Goal: Information Seeking & Learning: Learn about a topic

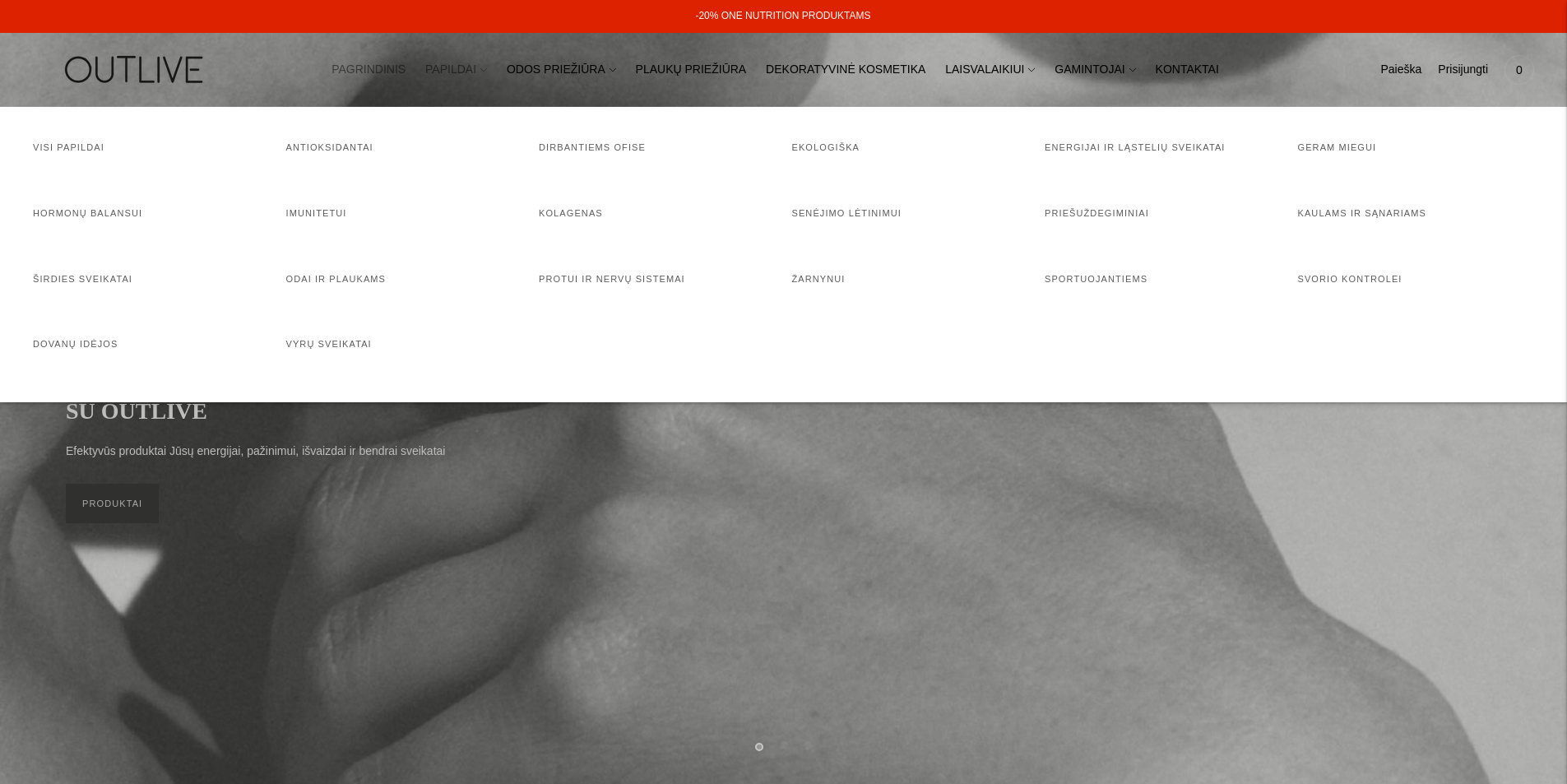
click at [487, 71] on icon at bounding box center [483, 70] width 6 height 6
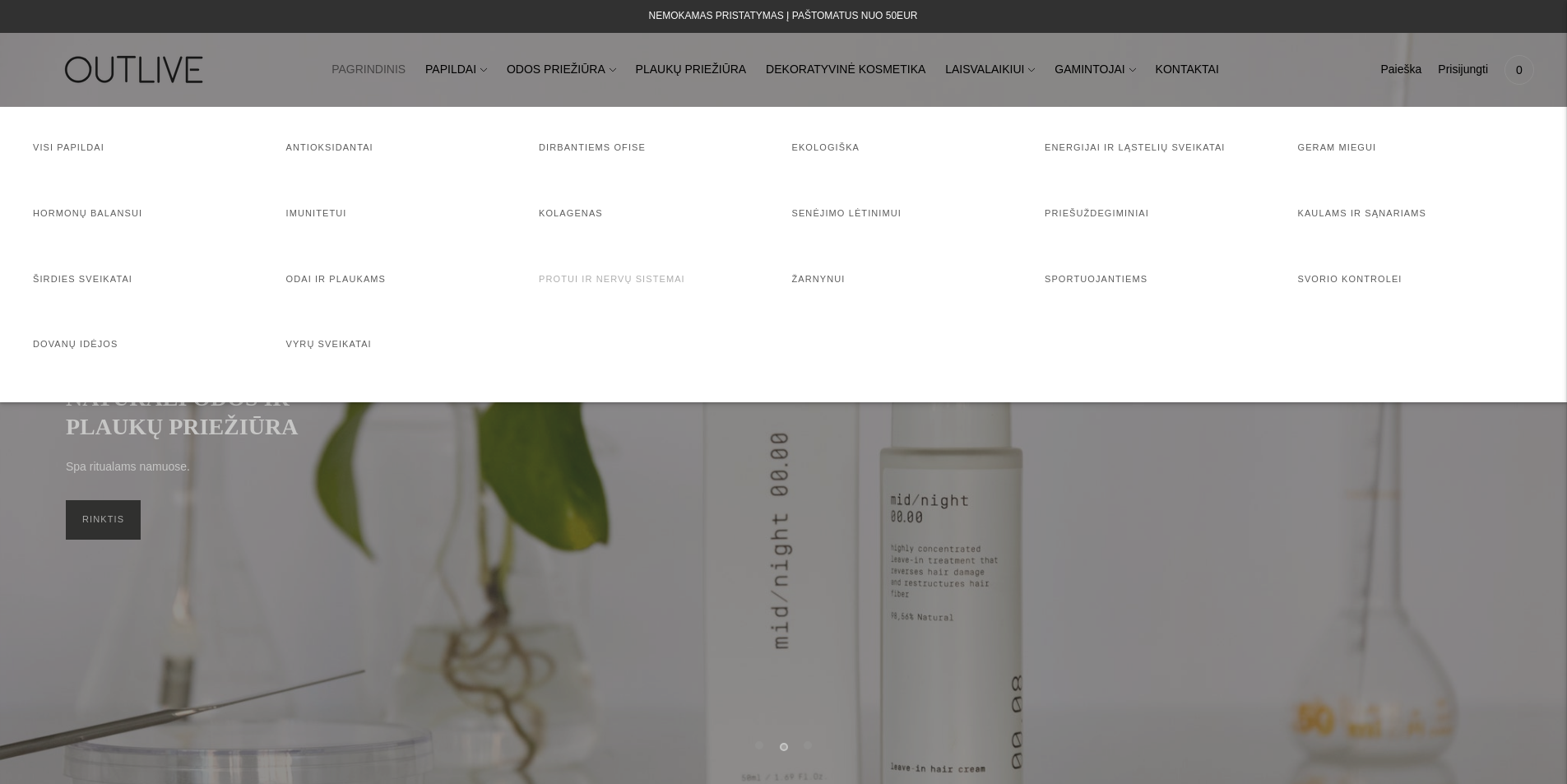
click at [600, 281] on link "Protui ir nervų sistemai" at bounding box center [612, 278] width 147 height 10
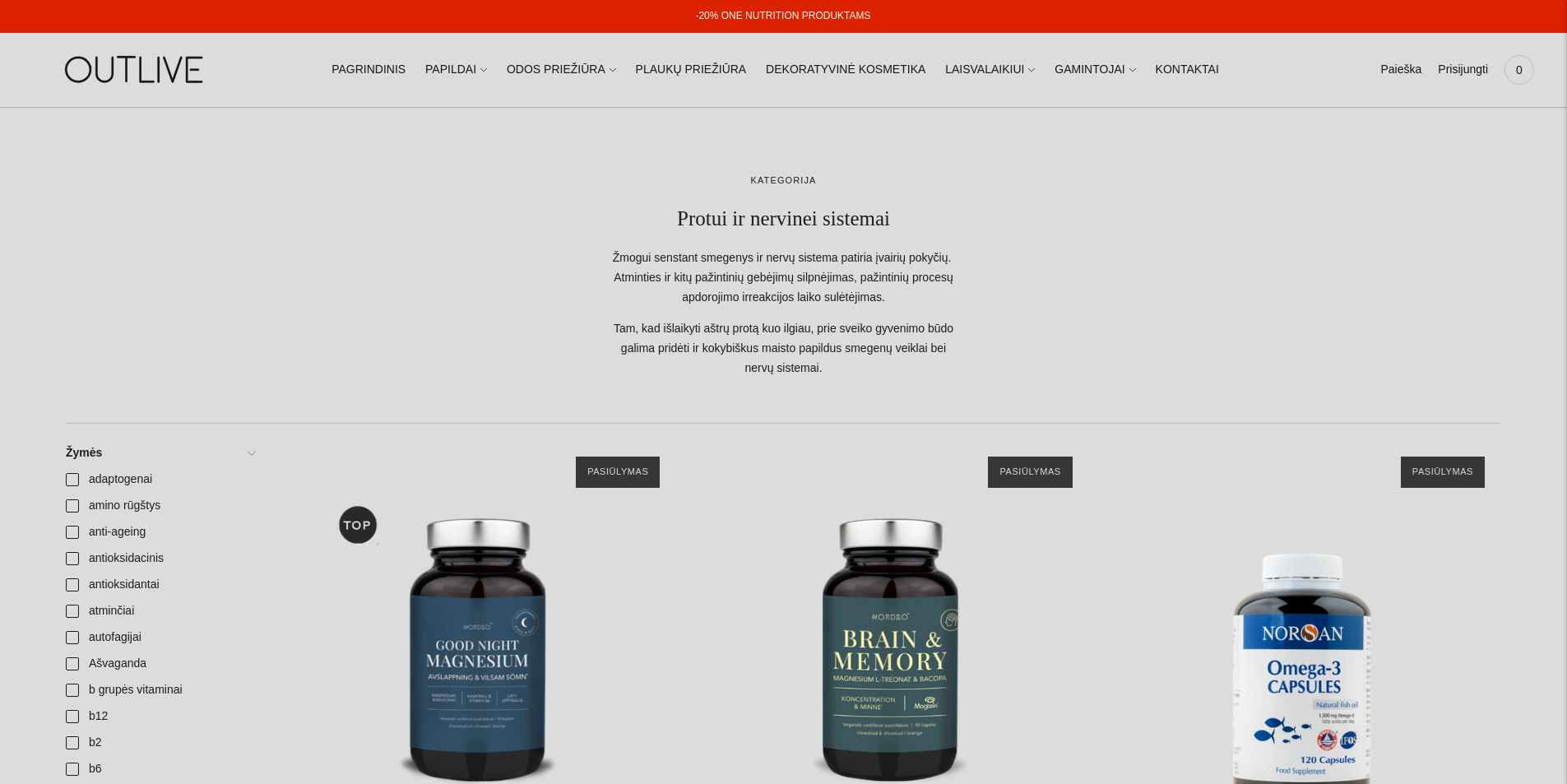
scroll to position [435, 0]
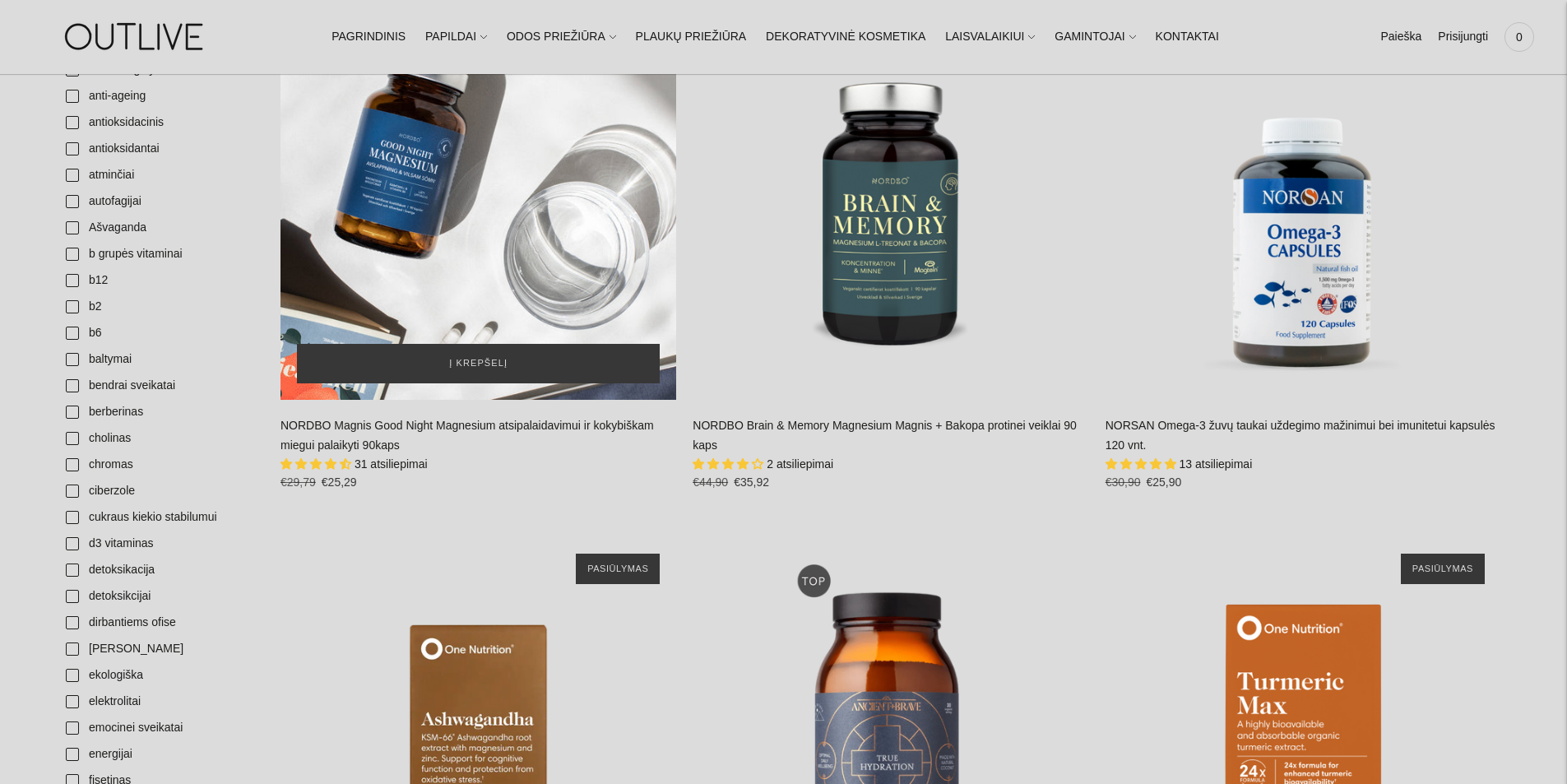
click at [487, 245] on div "NORDBO Magnis Good Night Magnesium atsipalaidavimui ir kokybiškam miegui palaik…" at bounding box center [479, 202] width 395 height 395
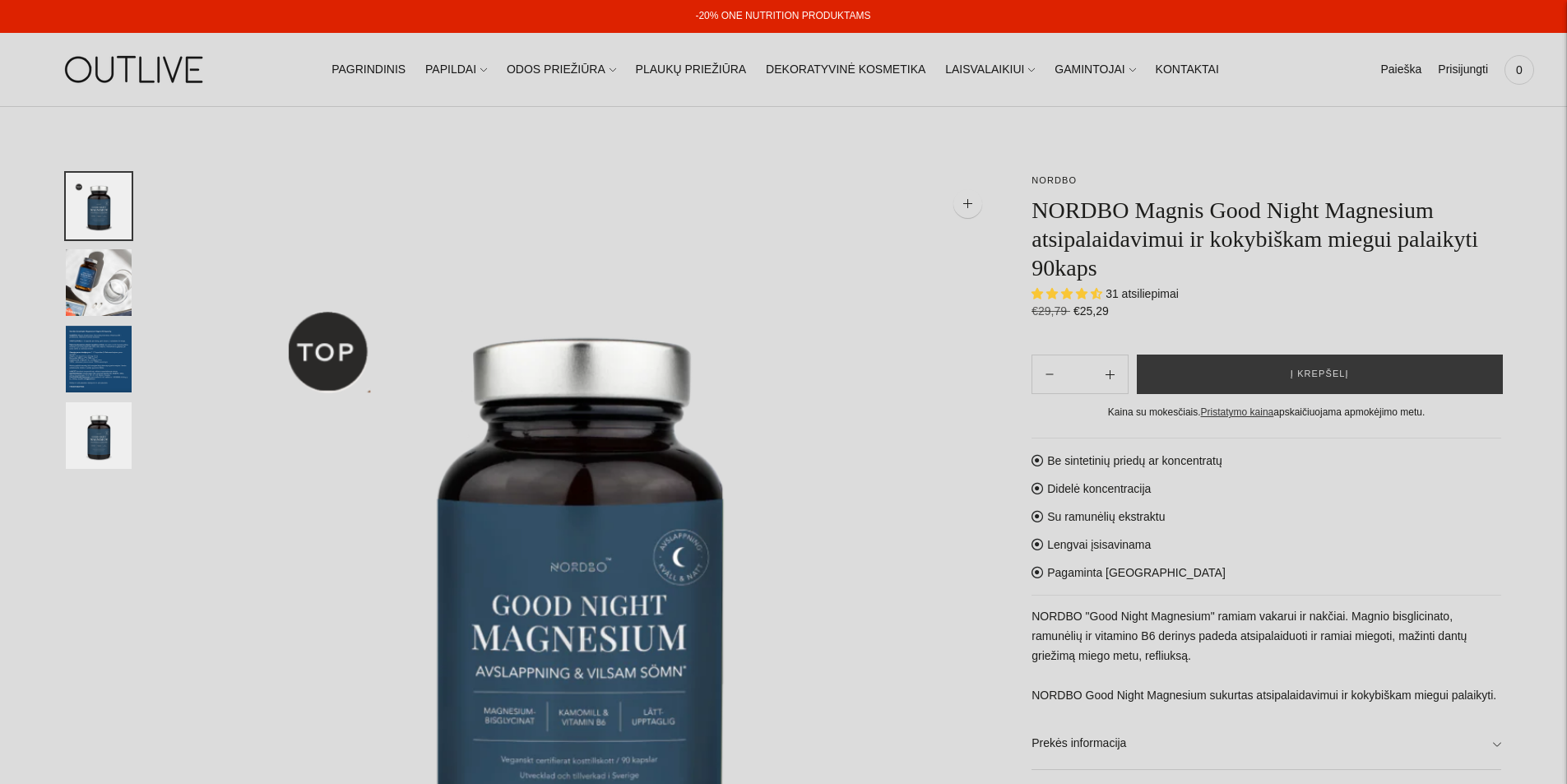
select select "**********"
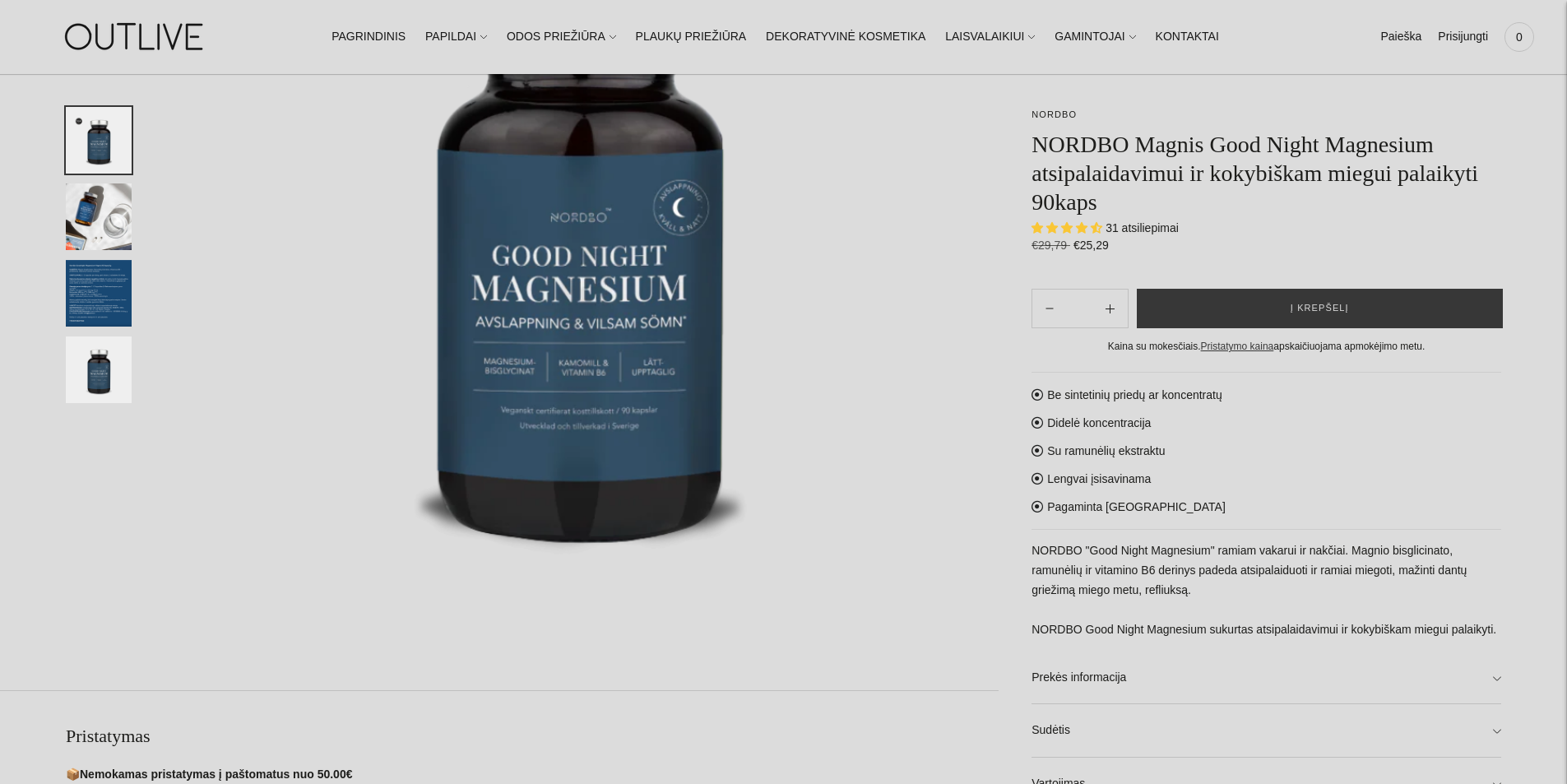
scroll to position [354, 0]
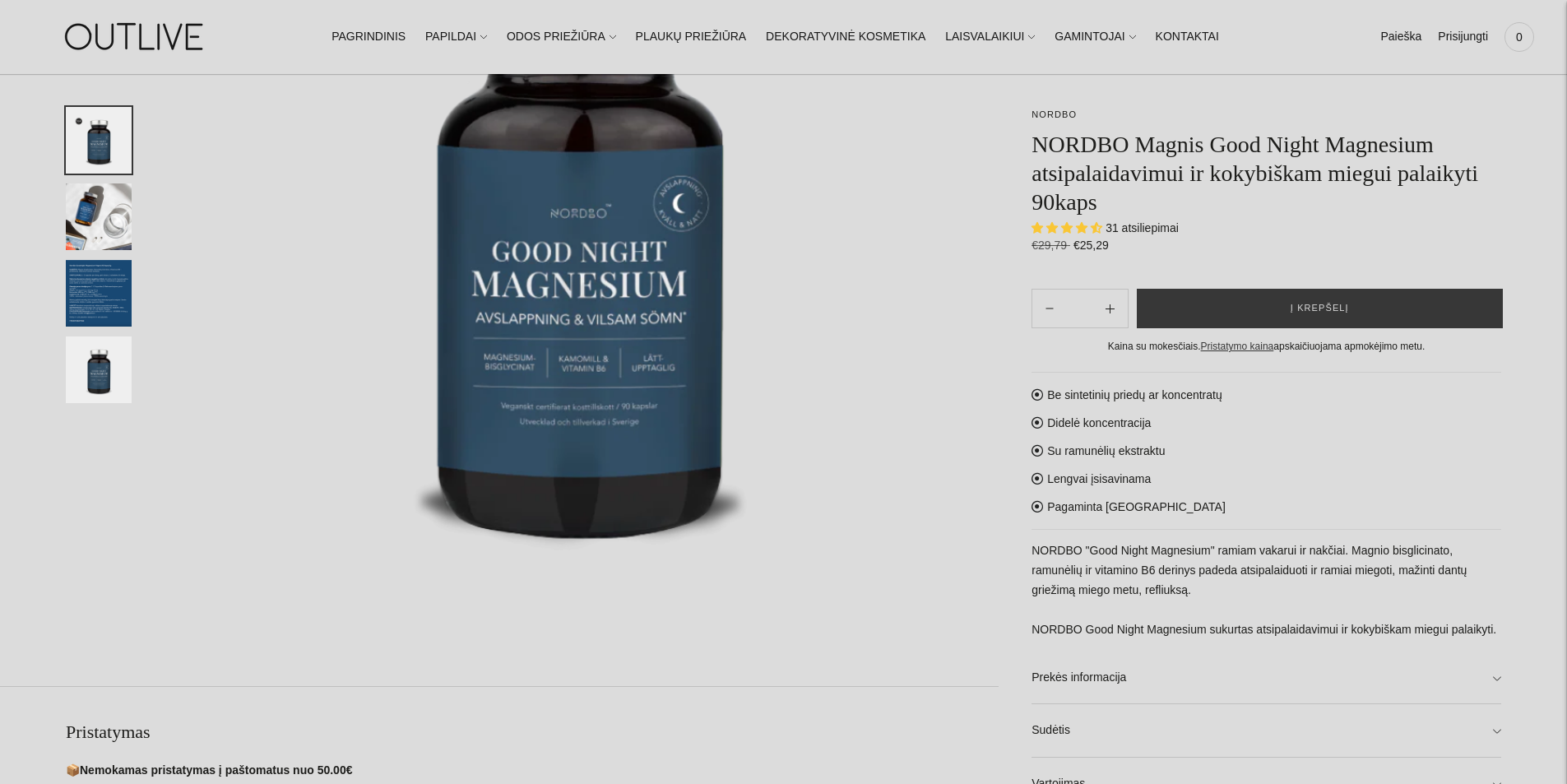
click at [1492, 677] on link "Prekės informacija" at bounding box center [1266, 677] width 470 height 53
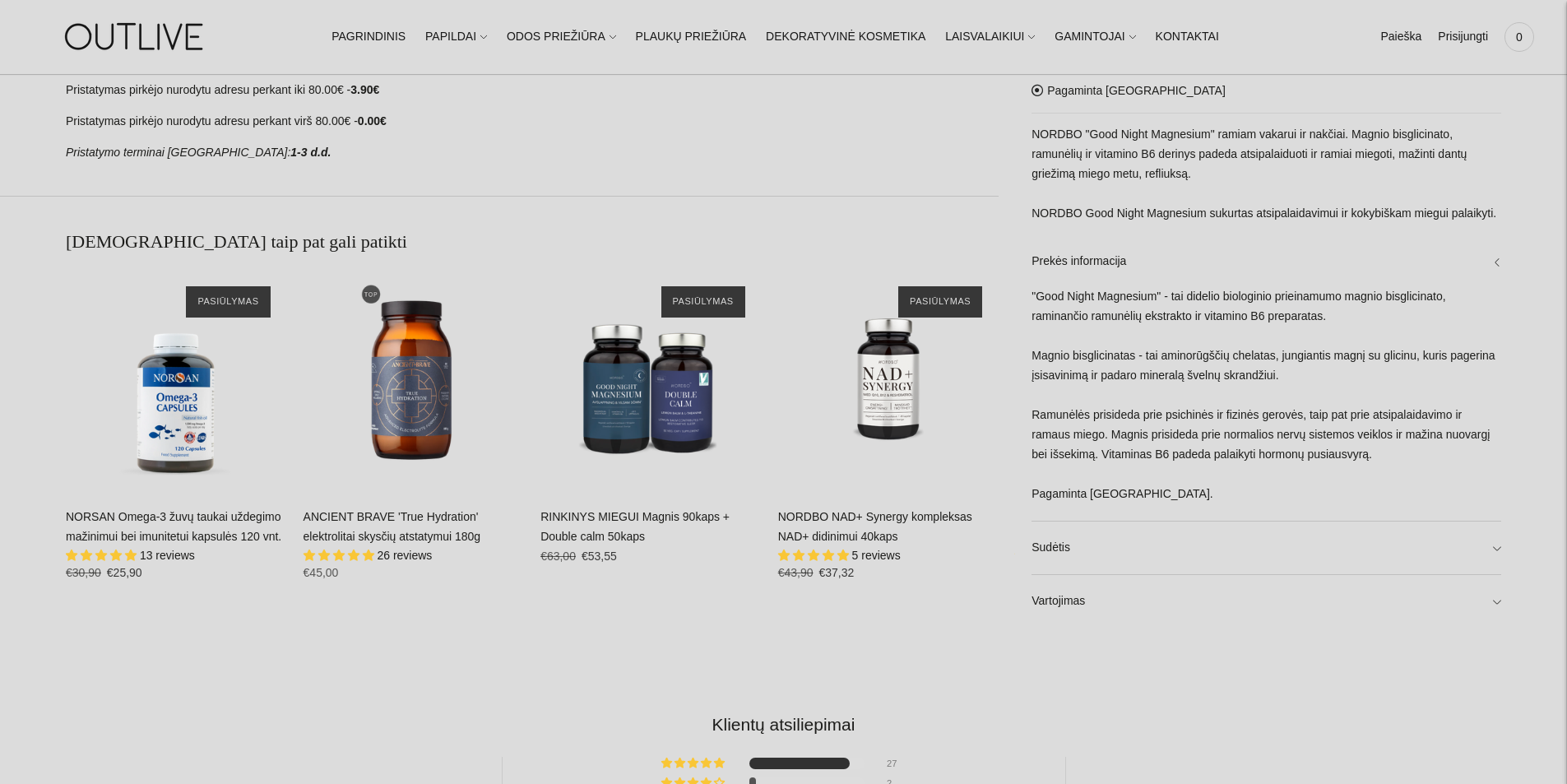
scroll to position [1098, 0]
click at [1393, 533] on link "Sudėtis" at bounding box center [1266, 544] width 470 height 53
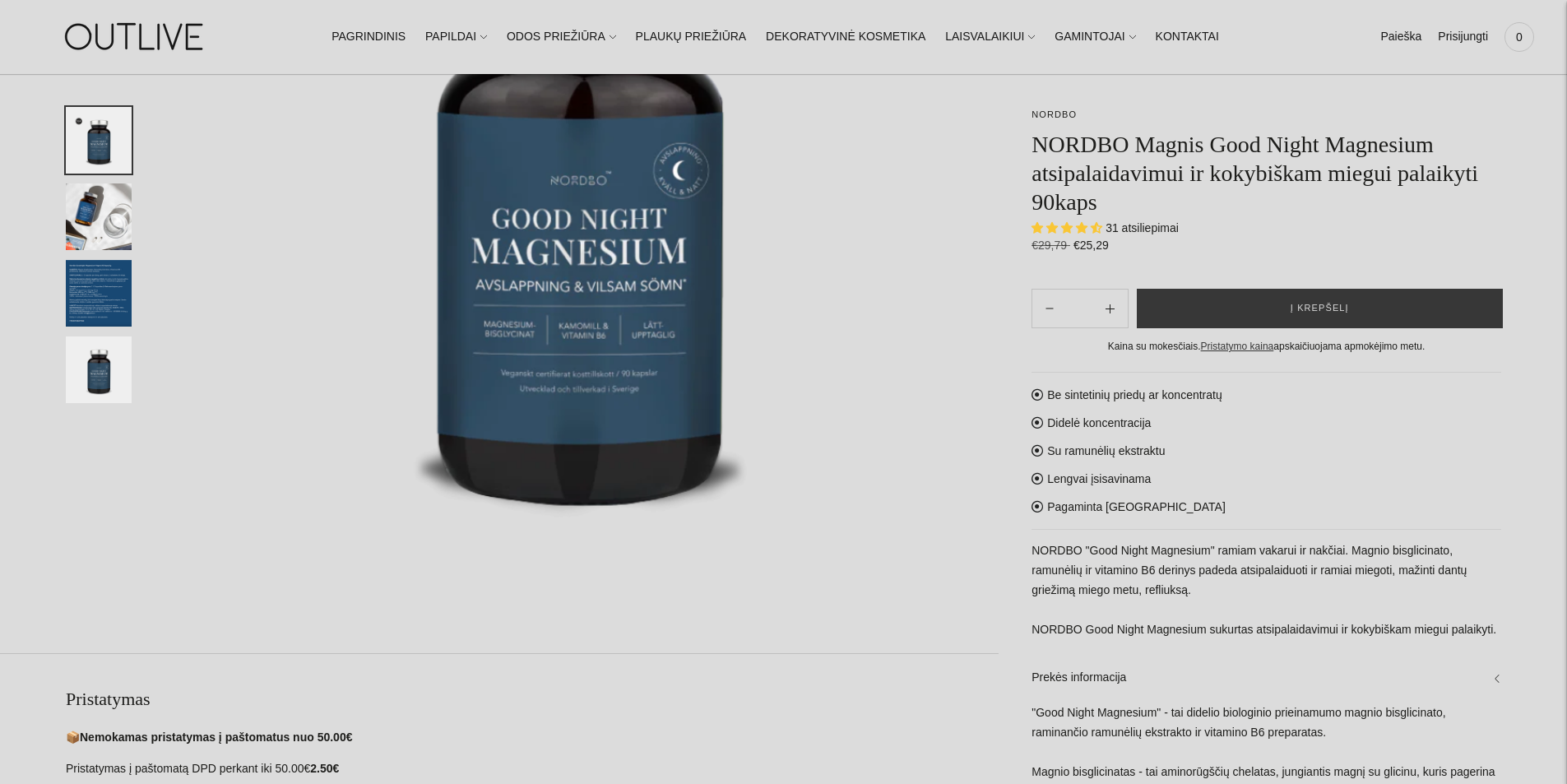
scroll to position [354, 0]
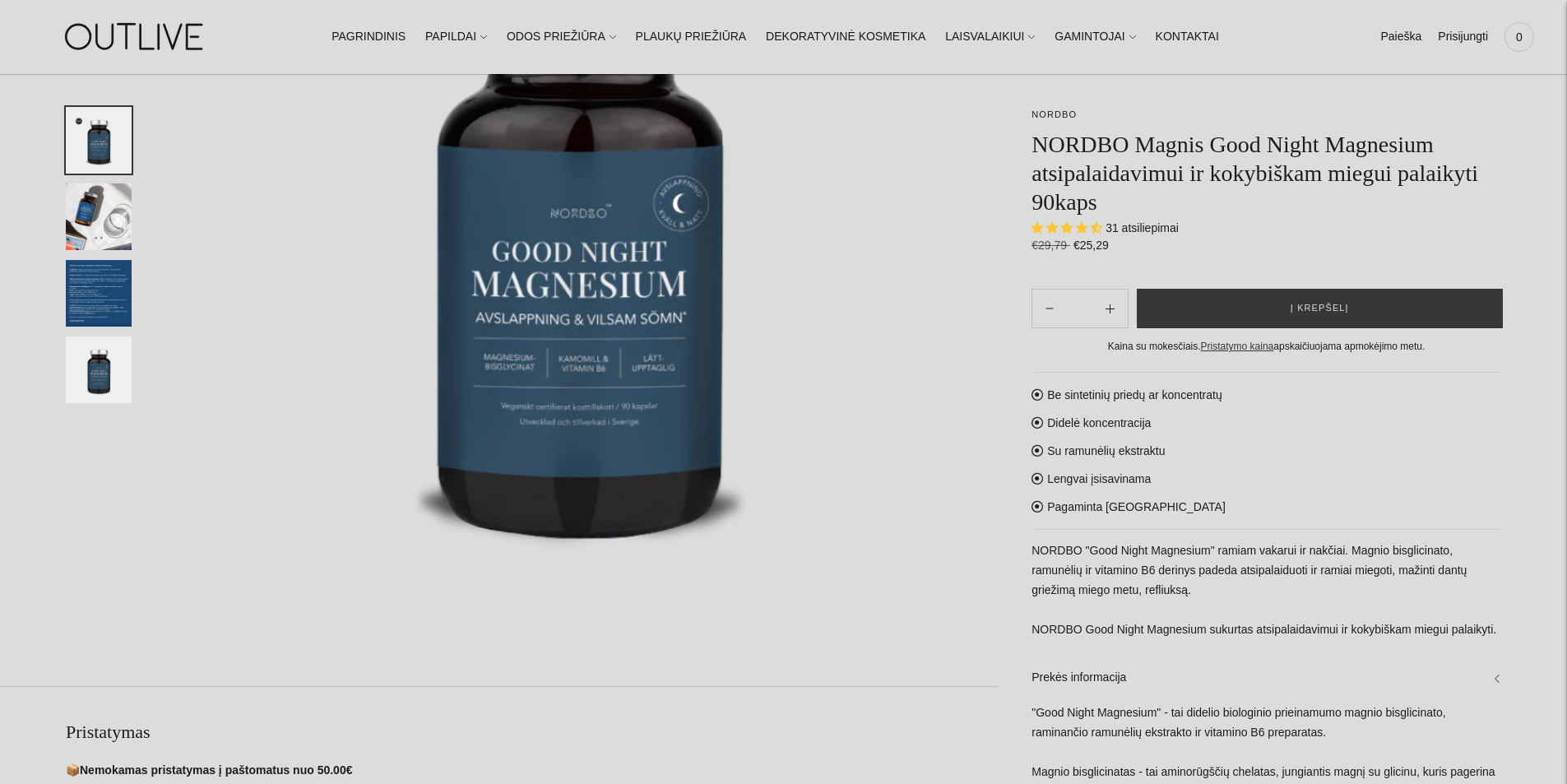
click at [106, 193] on img "Translation missing: en.general.accessibility.image_thumbail" at bounding box center [99, 216] width 66 height 67
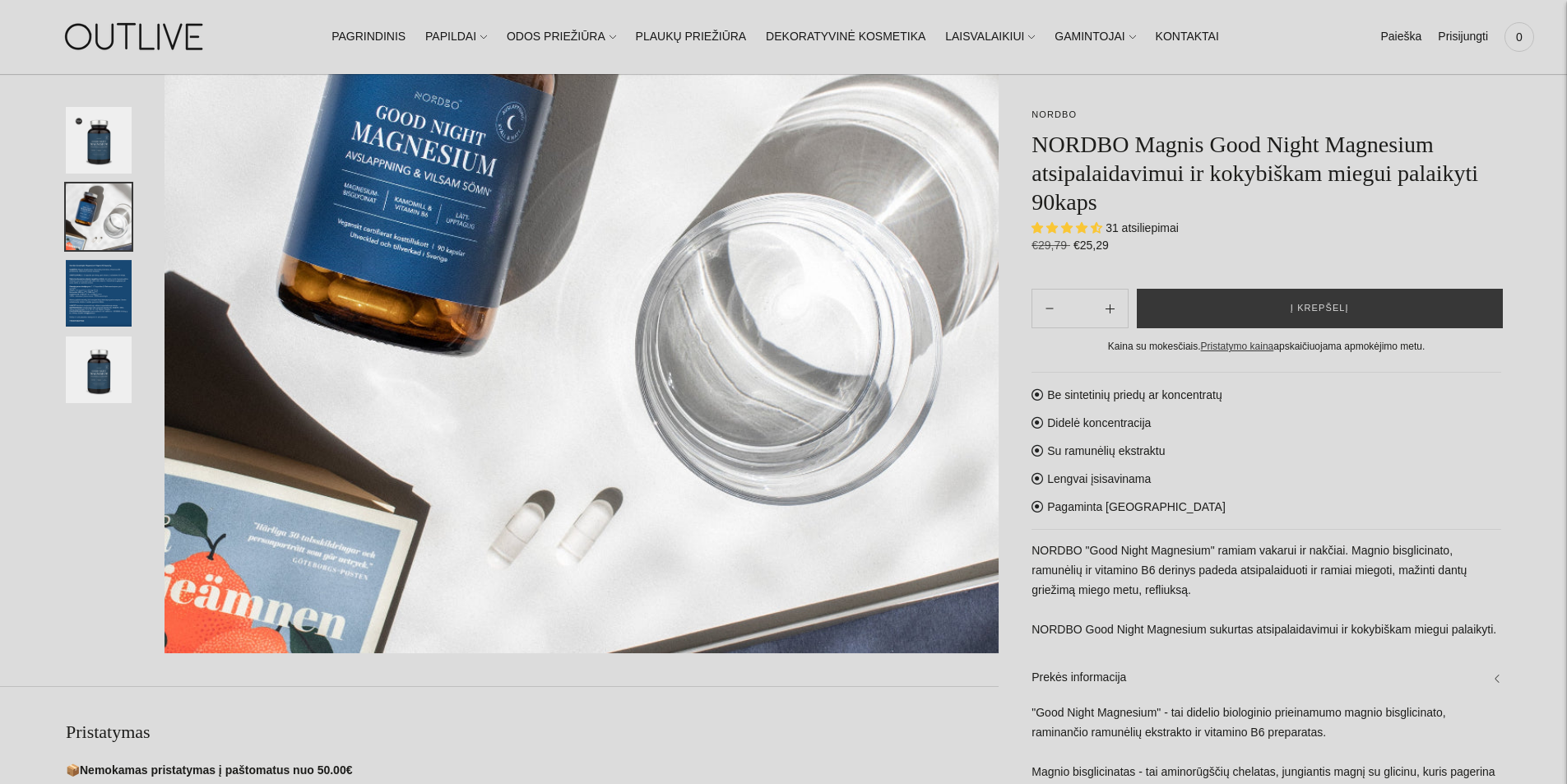
click at [108, 284] on img "Translation missing: en.general.accessibility.image_thumbail" at bounding box center [99, 293] width 66 height 67
